Goal: Check status

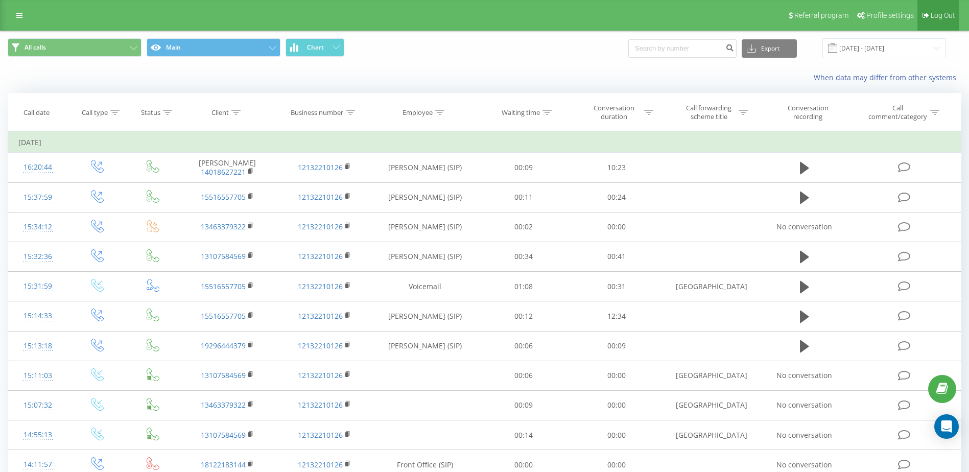
click at [956, 10] on link "Log Out" at bounding box center [937, 15] width 41 height 31
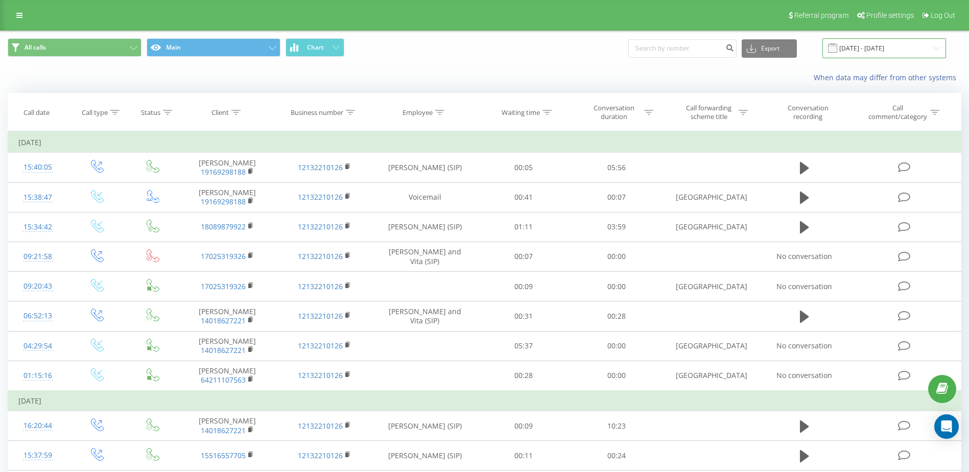
click at [872, 47] on input "21.07.2025 - 21.08.2025" at bounding box center [884, 48] width 124 height 20
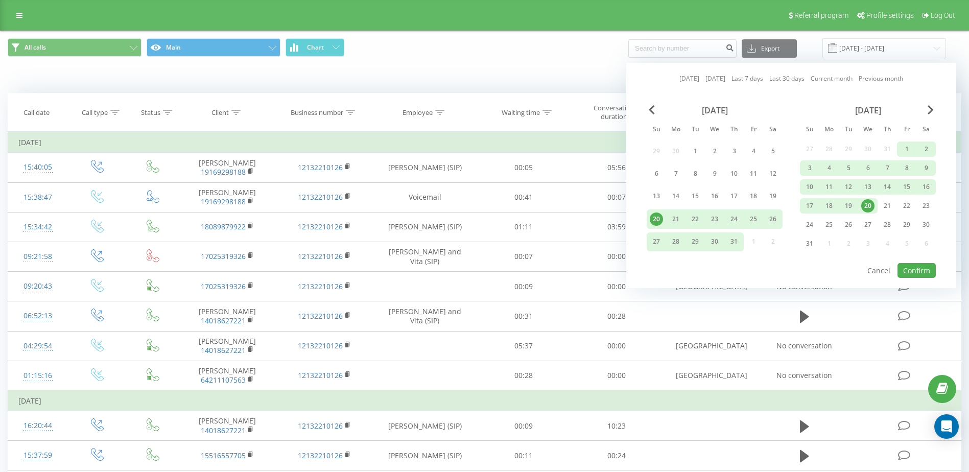
click at [690, 79] on link "Today" at bounding box center [689, 79] width 20 height 10
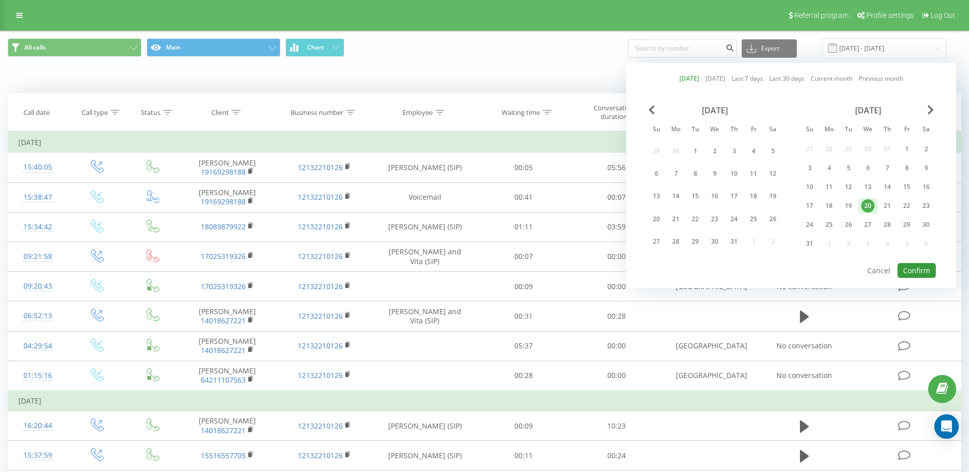
click at [925, 268] on button "Confirm" at bounding box center [916, 270] width 38 height 15
type input "21.08.2025 - 21.08.2025"
